Goal: Information Seeking & Learning: Understand process/instructions

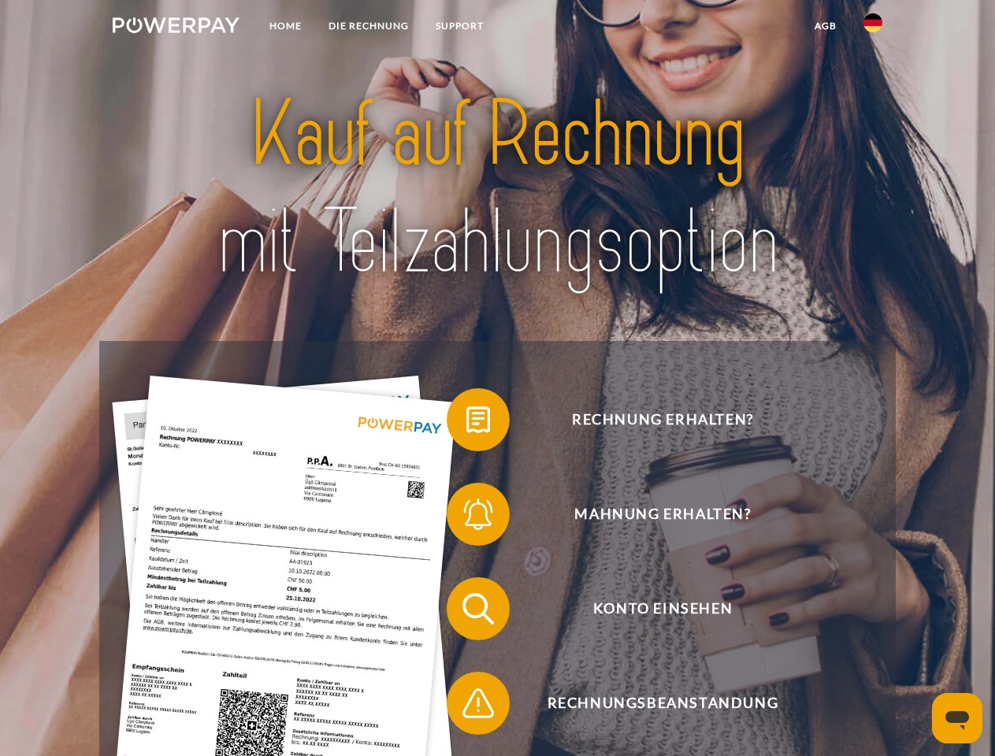
click at [176, 28] on img at bounding box center [176, 25] width 127 height 16
click at [873, 28] on img at bounding box center [873, 22] width 19 height 19
click at [825, 26] on link "agb" at bounding box center [825, 26] width 49 height 28
click at [466, 423] on span at bounding box center [454, 420] width 79 height 79
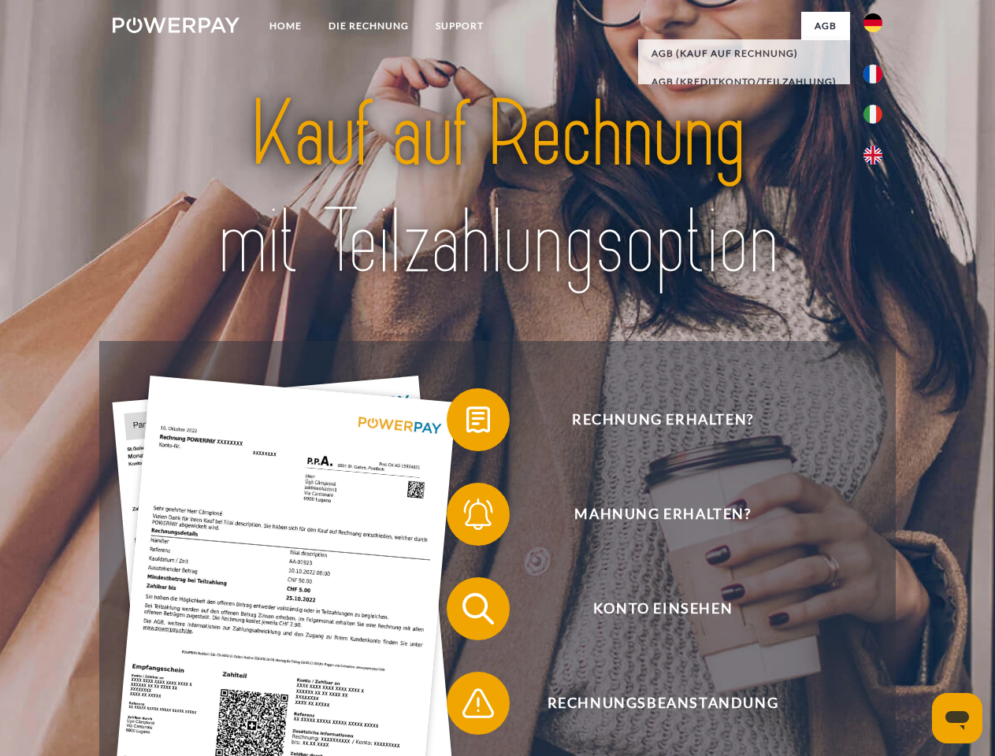
click at [466, 518] on span at bounding box center [454, 514] width 79 height 79
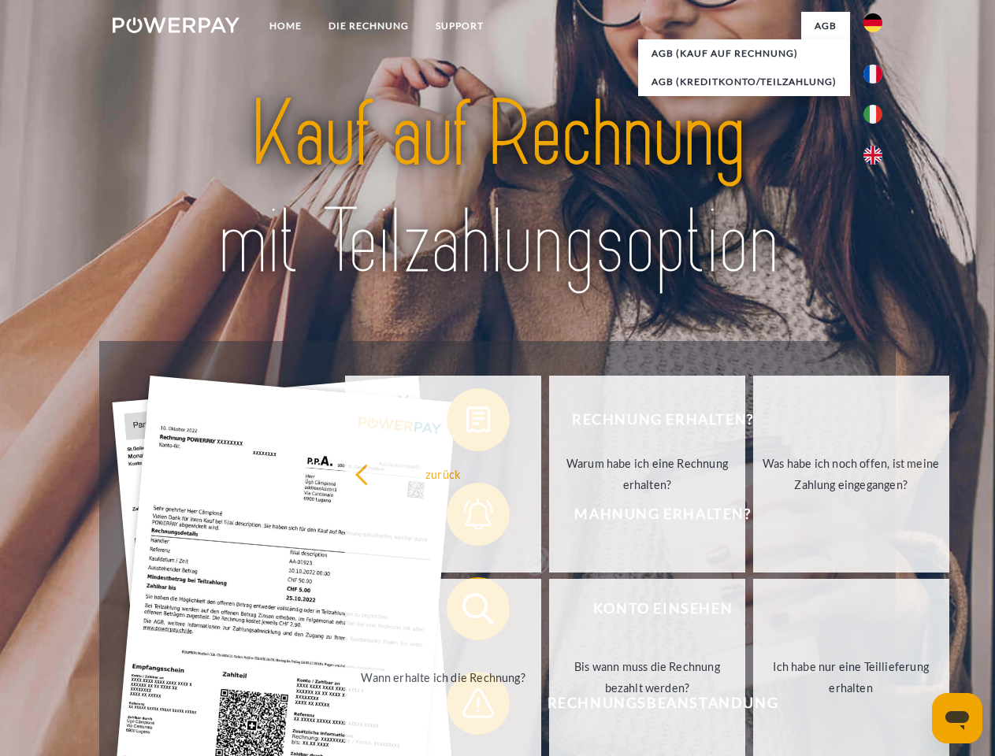
click at [549, 612] on link "Bis wann muss die Rechnung bezahlt werden?" at bounding box center [647, 677] width 196 height 197
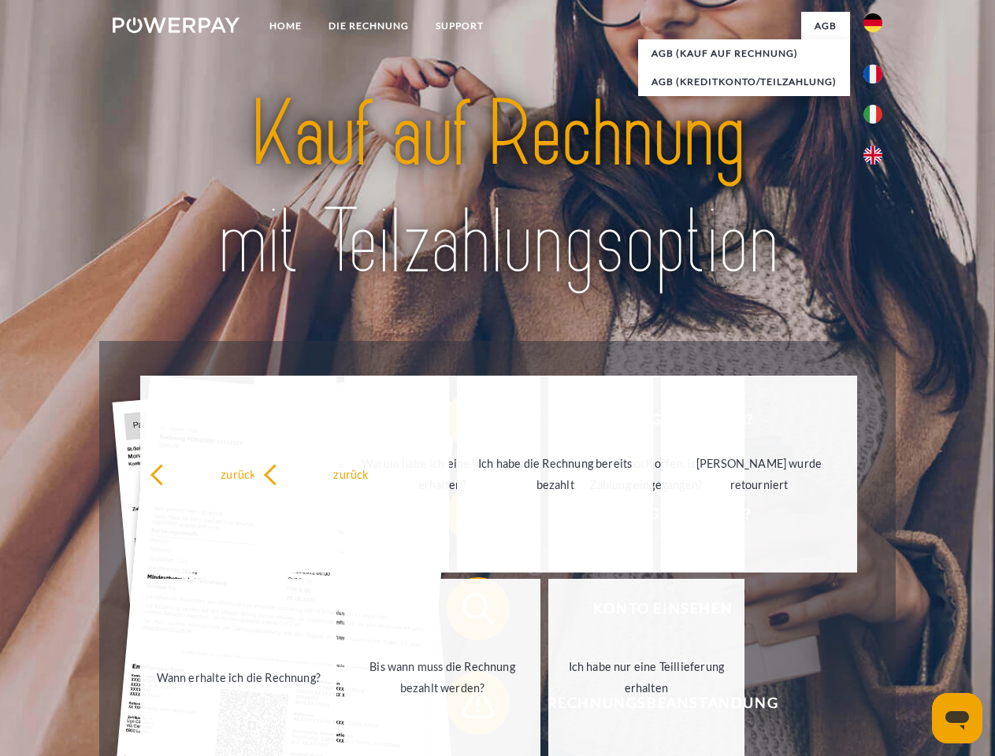
click at [466, 707] on span at bounding box center [454, 703] width 79 height 79
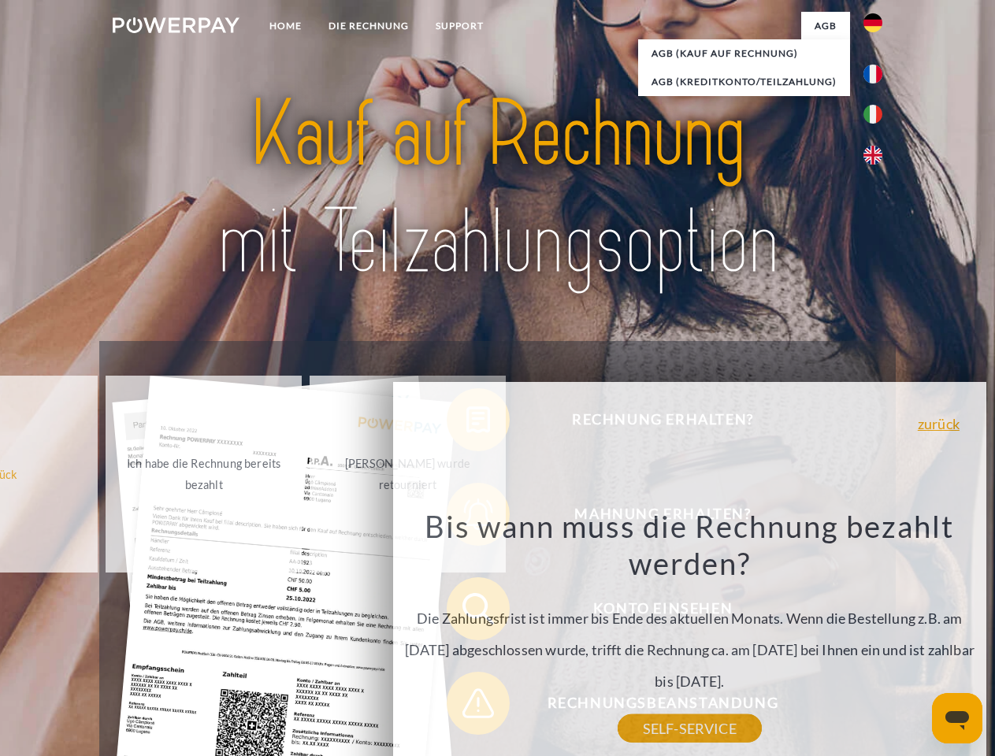
click at [957, 719] on icon "Messaging-Fenster öffnen" at bounding box center [958, 721] width 24 height 19
